Goal: Task Accomplishment & Management: Complete application form

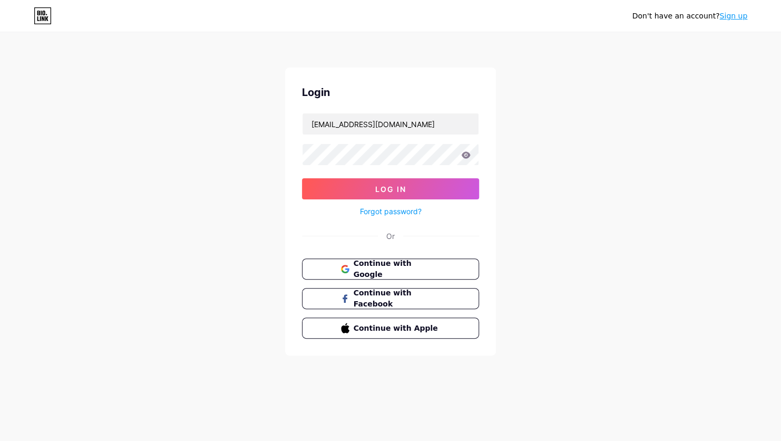
click at [709, 175] on div "Don't have an account? Sign up Login kmizelbosque@gmail.com Log In Forgot passw…" at bounding box center [390, 194] width 781 height 389
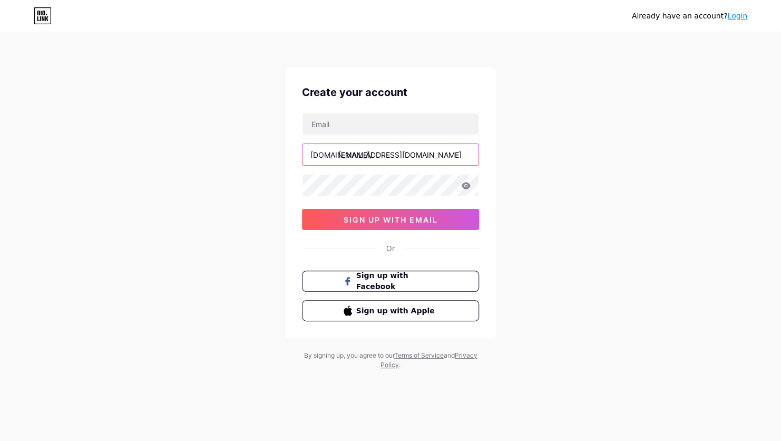
click at [442, 154] on input "[EMAIL_ADDRESS][DOMAIN_NAME]" at bounding box center [391, 154] width 176 height 21
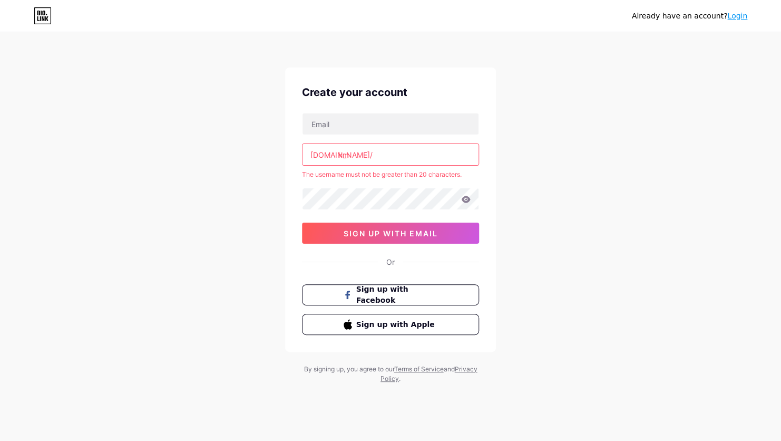
type input "k"
click at [408, 130] on input "text" at bounding box center [391, 123] width 176 height 21
type input "[EMAIL_ADDRESS][DOMAIN_NAME]"
type input "[PERSON_NAME]"
click at [413, 149] on input "[PERSON_NAME]" at bounding box center [391, 154] width 176 height 21
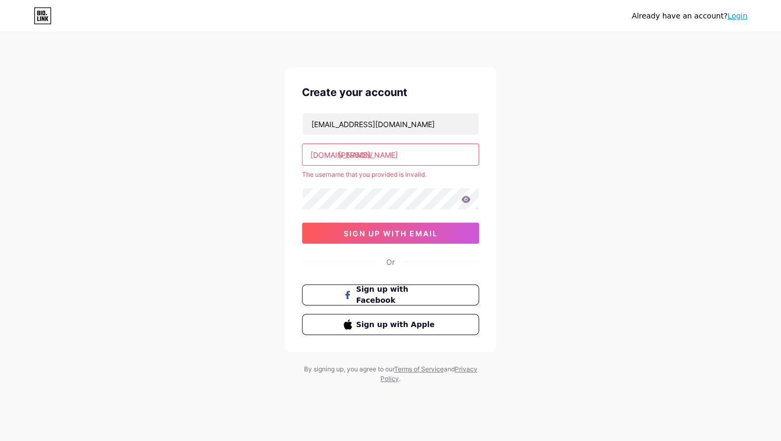
click at [589, 162] on div "Already have an account? Login Create your account [EMAIL_ADDRESS][DOMAIN_NAME]…" at bounding box center [390, 208] width 781 height 417
click at [451, 130] on input "[EMAIL_ADDRESS][DOMAIN_NAME]" at bounding box center [391, 123] width 176 height 21
type input "j"
click at [511, 146] on div "Already have an account? Login Create your account [DOMAIN_NAME]/ [PERSON_NAME]…" at bounding box center [390, 208] width 781 height 417
click at [413, 131] on input "text" at bounding box center [391, 123] width 176 height 21
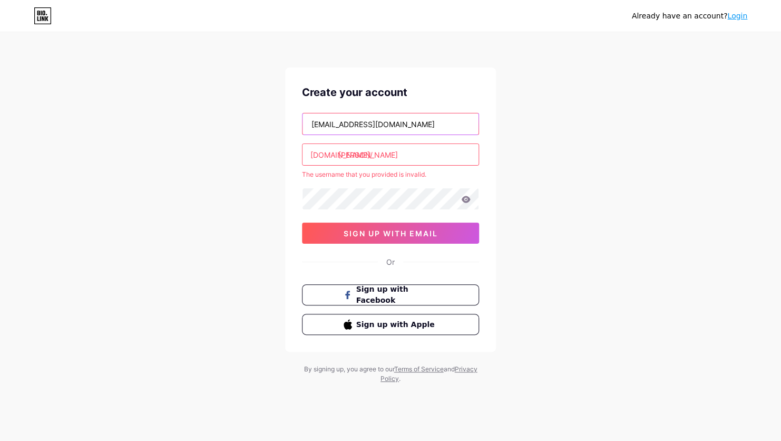
type input "[EMAIL_ADDRESS][DOMAIN_NAME]"
click at [405, 154] on input "[PERSON_NAME]" at bounding box center [391, 154] width 176 height 21
type input "j"
type input "4"
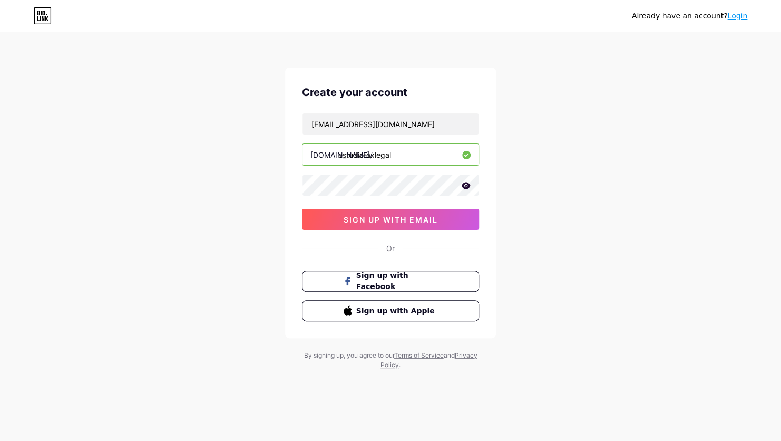
type input "estudiotaxlegal"
click at [534, 160] on div "Already have an account? Login Create your account [EMAIL_ADDRESS][DOMAIN_NAME]…" at bounding box center [390, 201] width 781 height 403
click at [631, 257] on div "Already have an account? Login Create your account [EMAIL_ADDRESS][DOMAIN_NAME]…" at bounding box center [390, 201] width 781 height 403
click at [431, 135] on div "[EMAIL_ADDRESS][DOMAIN_NAME] [DOMAIN_NAME]/ estudiotaxlegal 03AFcWeA5zjvv6knGOM…" at bounding box center [390, 171] width 177 height 117
click at [434, 118] on input "[EMAIL_ADDRESS][DOMAIN_NAME]" at bounding box center [391, 123] width 176 height 21
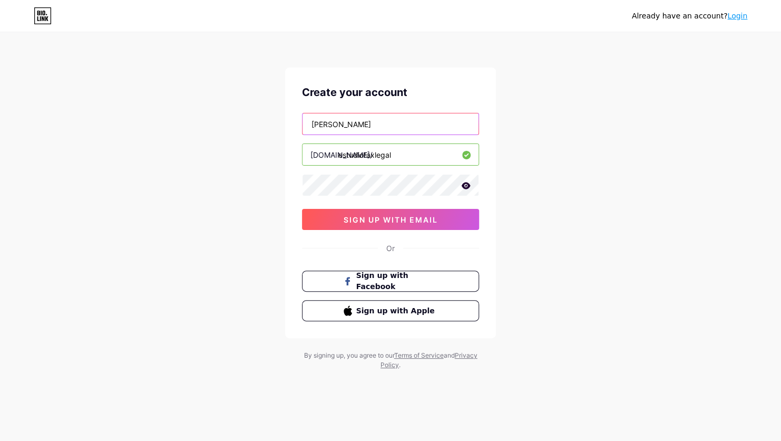
type input "j"
click at [432, 119] on input "[EMAIL_ADDRESS][DOMAIN_NAME]" at bounding box center [391, 123] width 176 height 21
click at [581, 137] on div "Already have an account? Login Create your account [EMAIL_ADDRESS][DOMAIN_NAME]…" at bounding box center [390, 201] width 781 height 403
click at [255, 176] on div "Already have an account? Login Create your account [EMAIL_ADDRESS][DOMAIN_NAME]…" at bounding box center [390, 201] width 781 height 403
click at [413, 127] on input "[EMAIL_ADDRESS][DOMAIN_NAME]" at bounding box center [391, 123] width 176 height 21
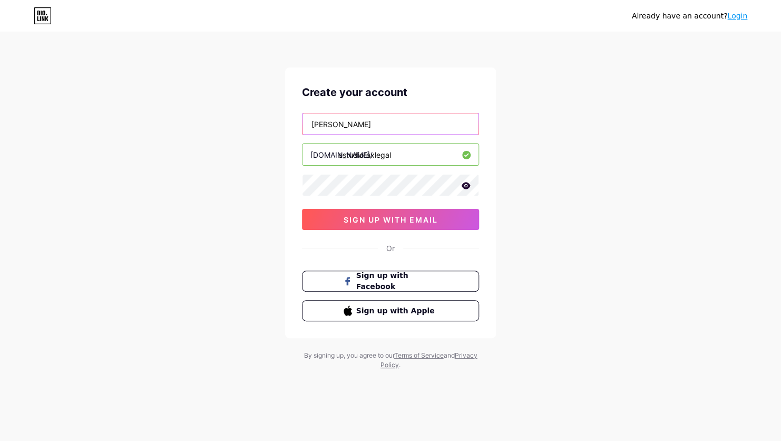
type input "j"
click at [436, 124] on input "[EMAIL_ADDRESS][DOMAIN_NAME]" at bounding box center [391, 123] width 176 height 21
type input "j"
type input "[EMAIL_ADDRESS][DOMAIN_NAME]"
click at [568, 189] on div "Already have an account? Login Create your account [EMAIL_ADDRESS][DOMAIN_NAME]…" at bounding box center [390, 201] width 781 height 403
